Goal: Information Seeking & Learning: Learn about a topic

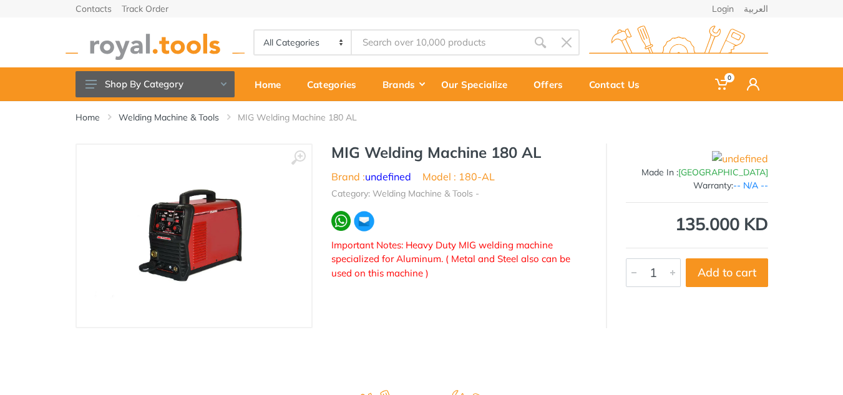
click at [410, 46] on input "Site search" at bounding box center [439, 42] width 175 height 26
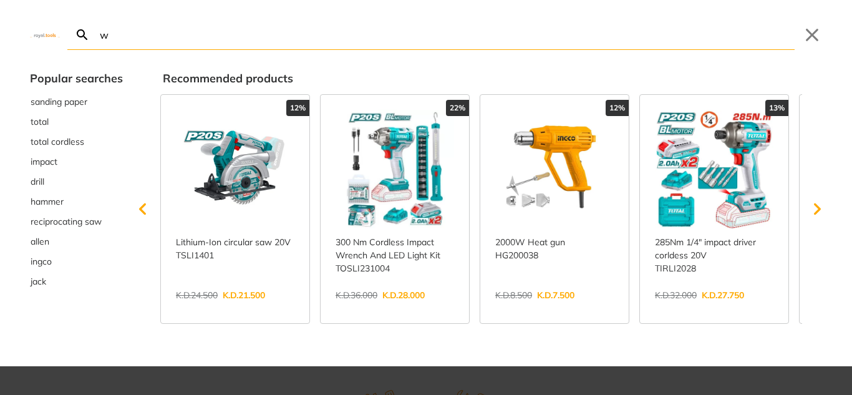
type input "w"
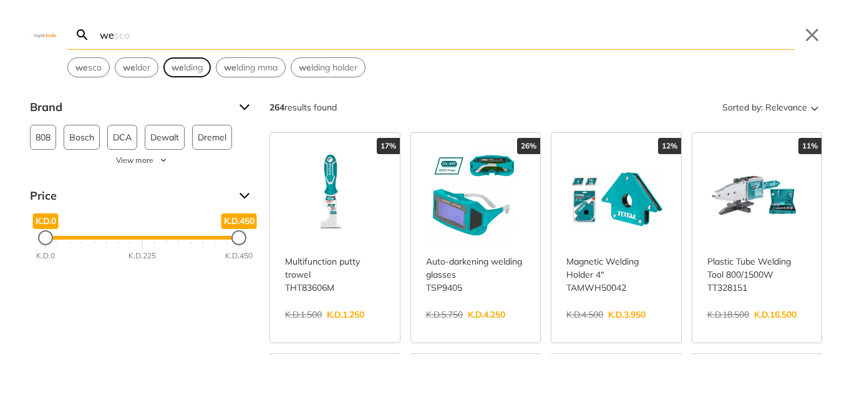
click at [167, 67] on button "we lding" at bounding box center [187, 67] width 46 height 19
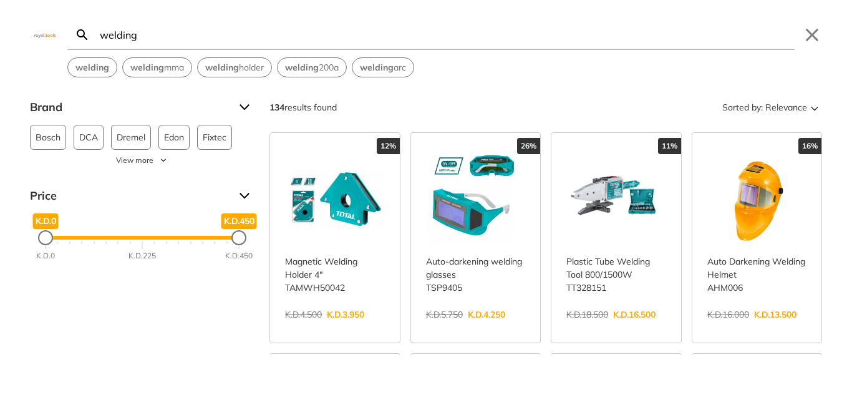
click at [171, 33] on input "welding" at bounding box center [445, 34] width 697 height 29
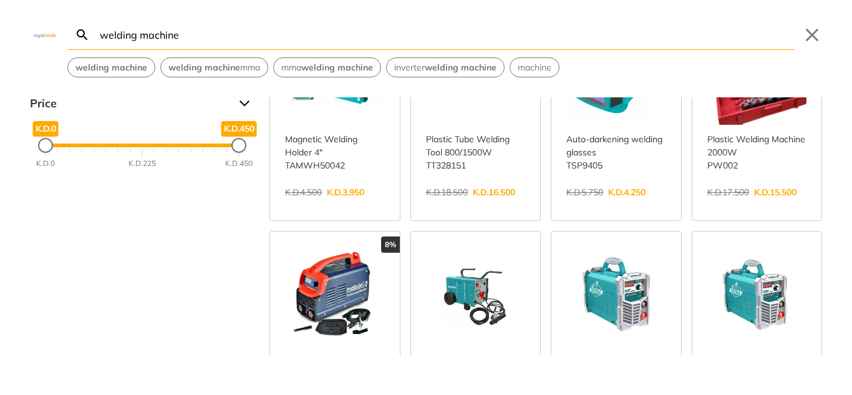
scroll to position [249, 0]
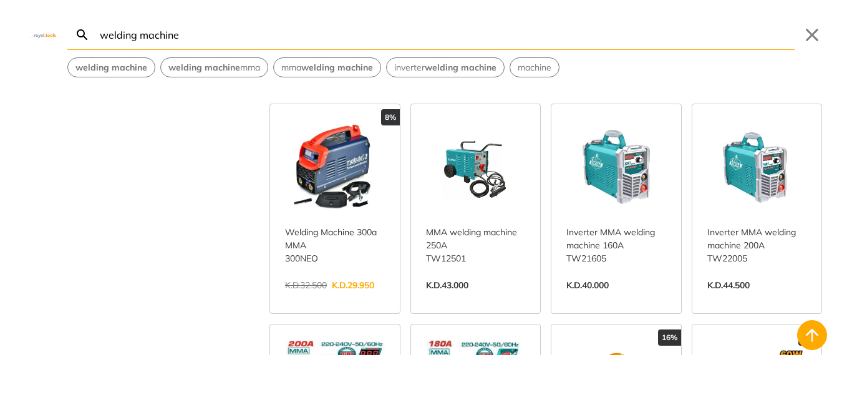
type input "welding machine"
click at [347, 298] on link "View more →" at bounding box center [335, 298] width 100 height 0
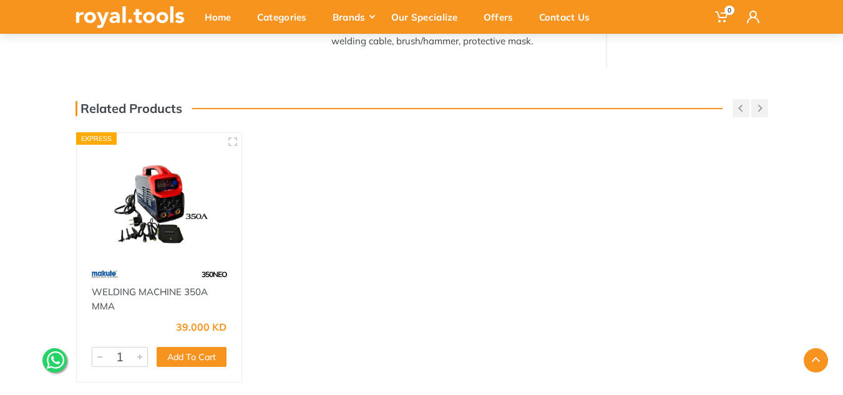
scroll to position [374, 0]
